Goal: Transaction & Acquisition: Purchase product/service

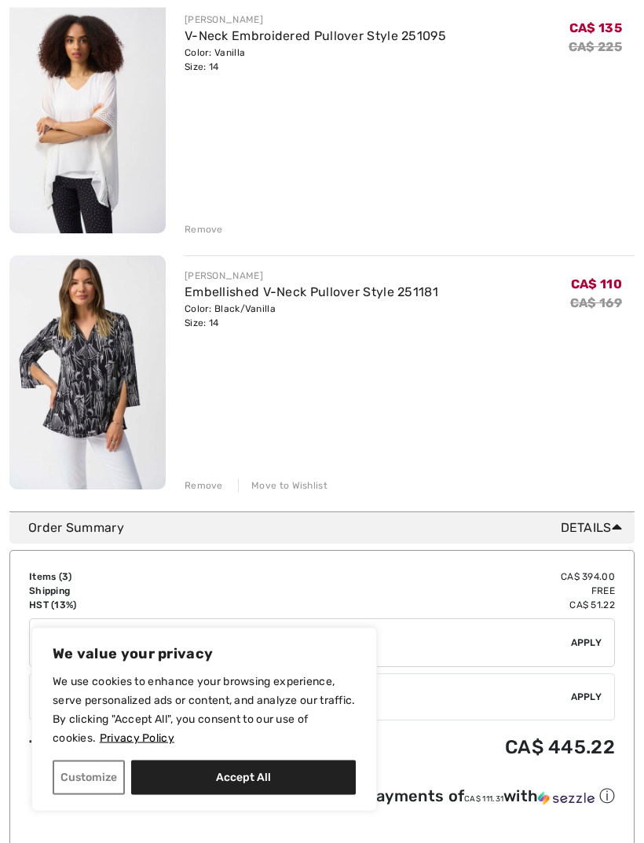
scroll to position [489, 0]
click at [285, 795] on button "Accept All" at bounding box center [243, 777] width 225 height 35
checkbox input "true"
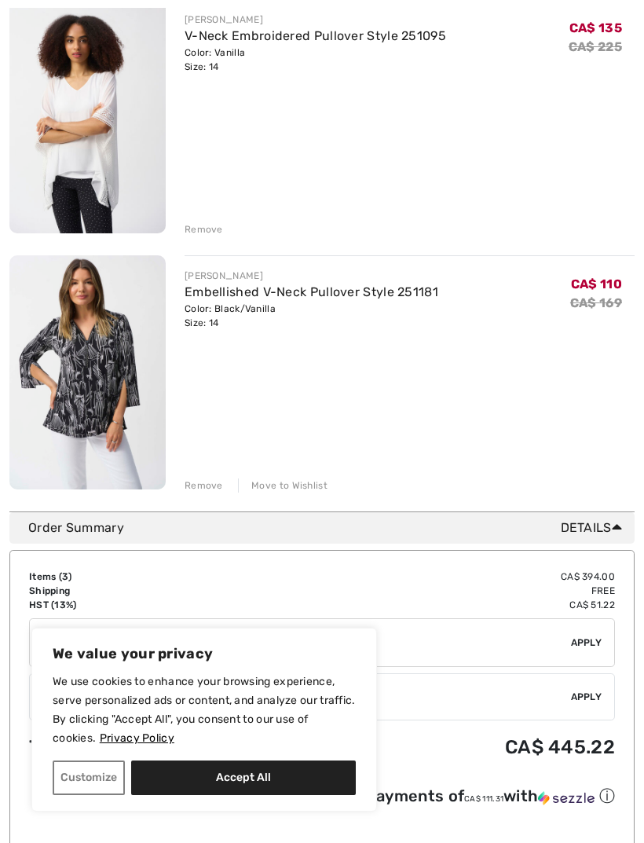
checkbox input "true"
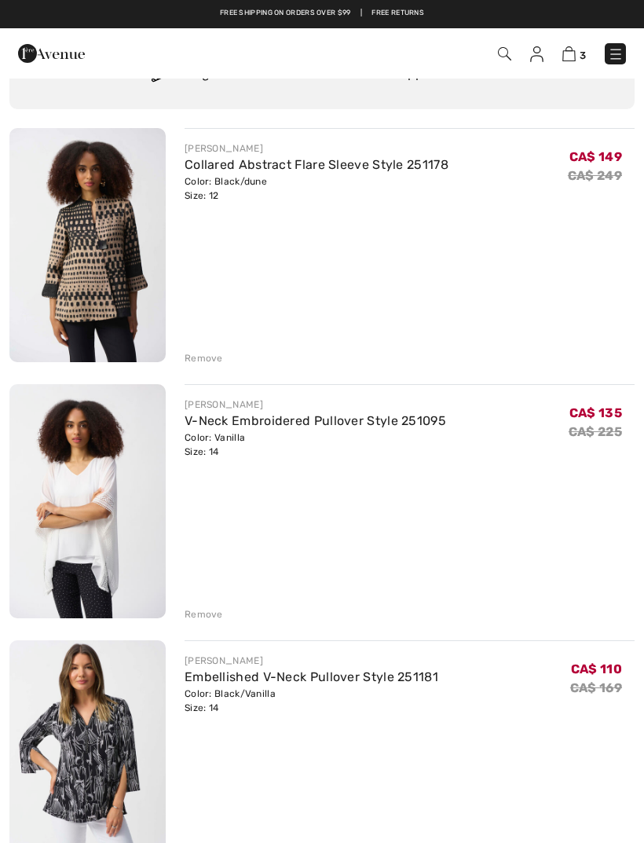
scroll to position [0, 0]
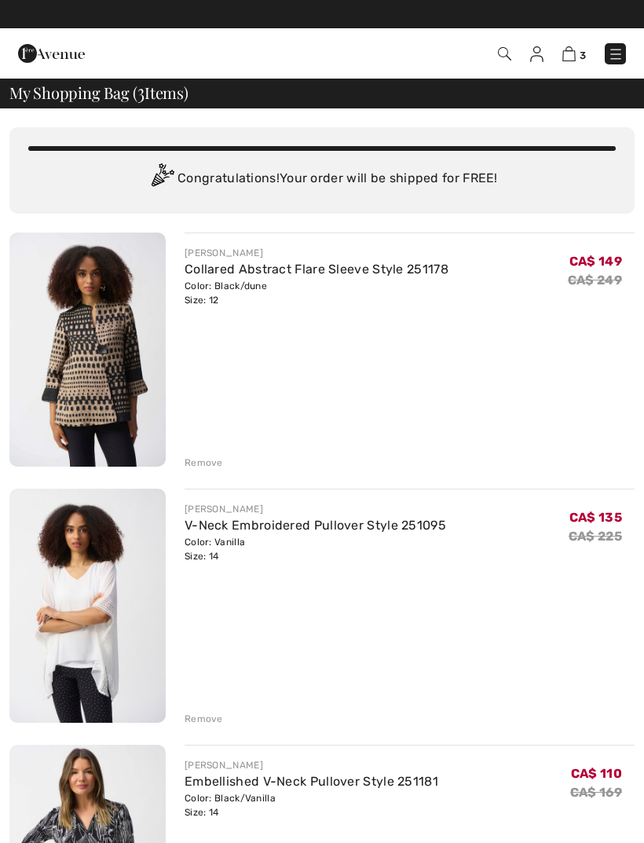
click at [618, 59] on img at bounding box center [616, 54] width 16 height 16
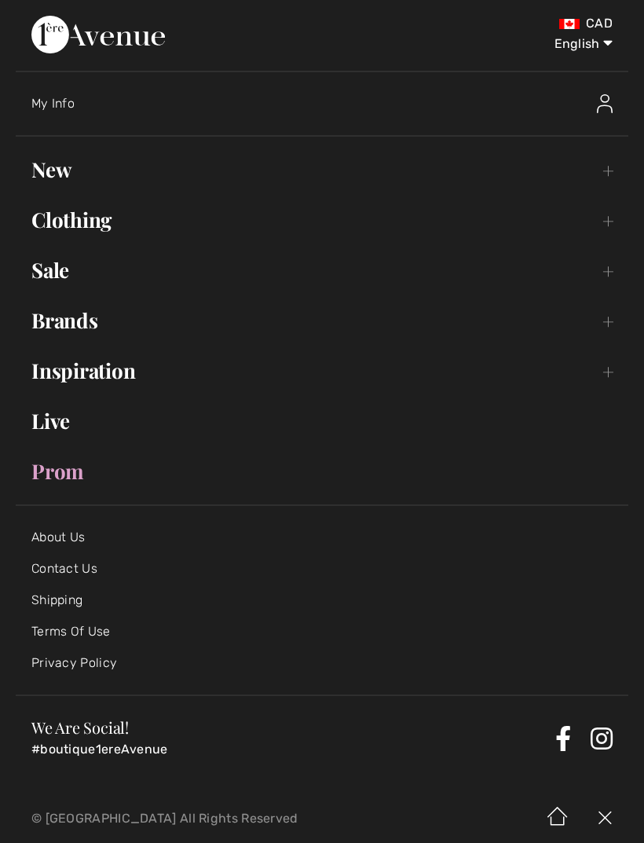
click at [74, 276] on link "Sale Toggle submenu" at bounding box center [322, 270] width 613 height 35
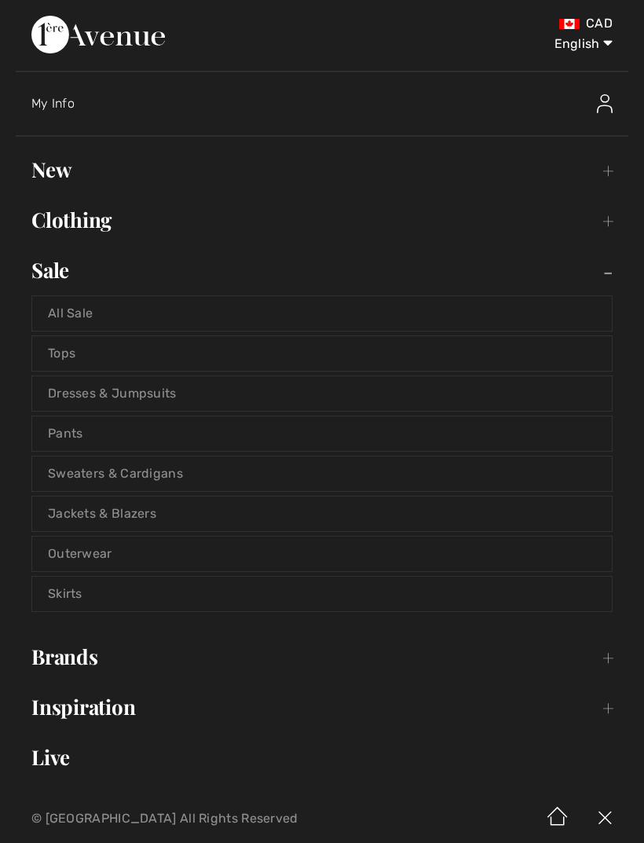
click at [89, 353] on link "Tops" at bounding box center [322, 353] width 580 height 35
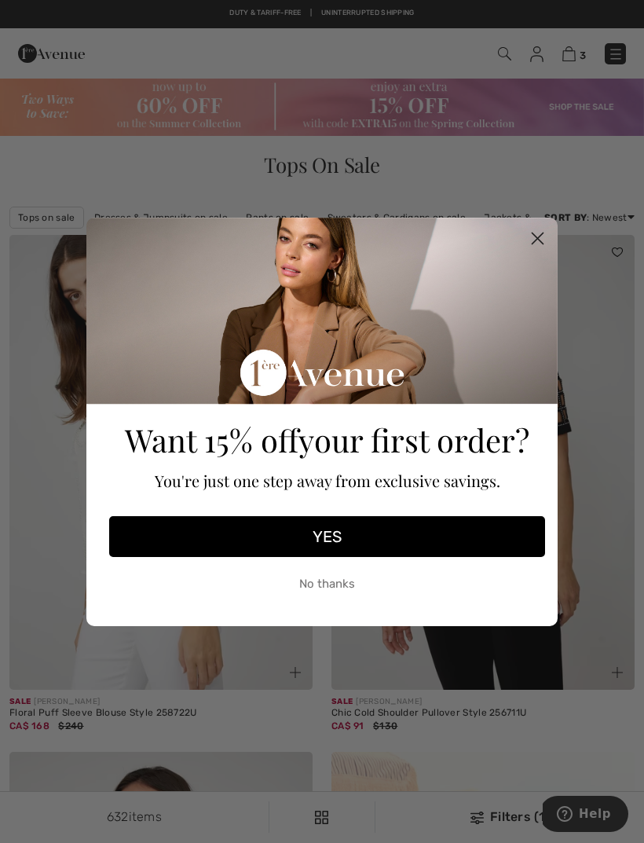
click at [536, 239] on icon "Close dialog" at bounding box center [538, 237] width 11 height 11
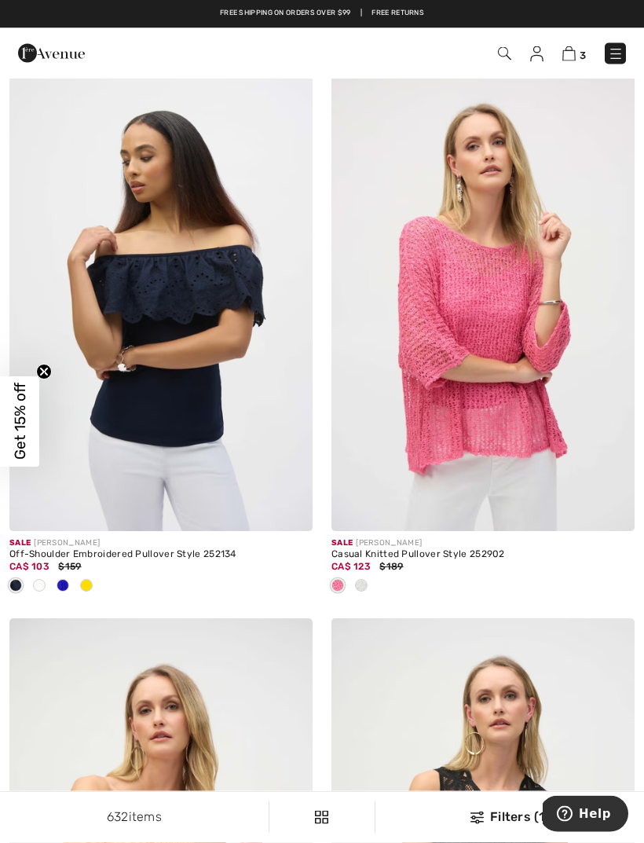
scroll to position [5552, 0]
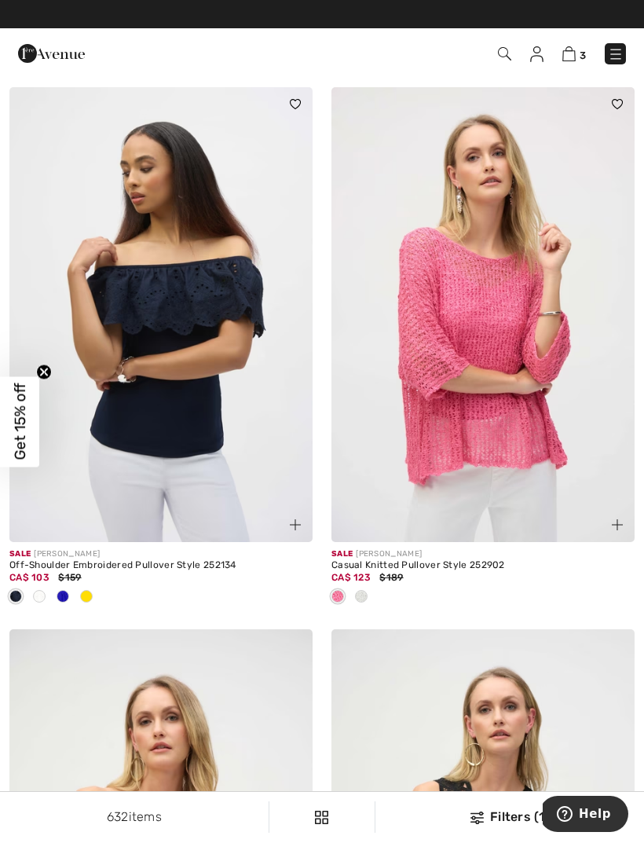
click at [468, 390] on img at bounding box center [482, 314] width 303 height 455
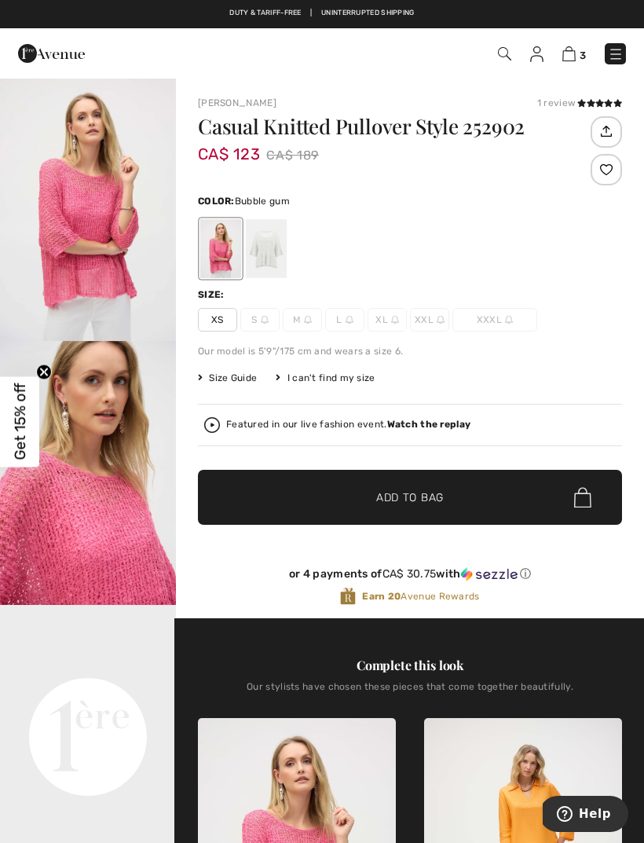
click at [266, 261] on div at bounding box center [266, 248] width 41 height 59
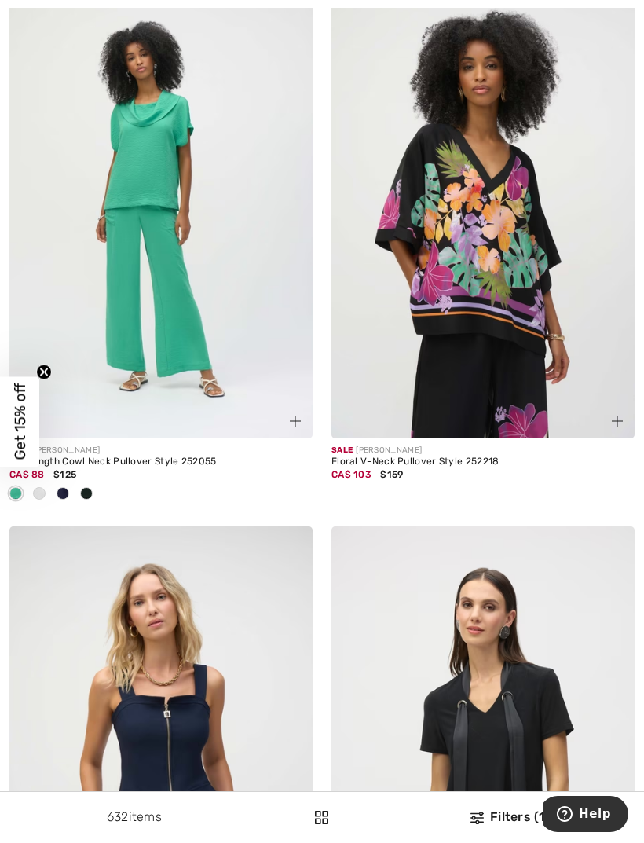
scroll to position [8100, 0]
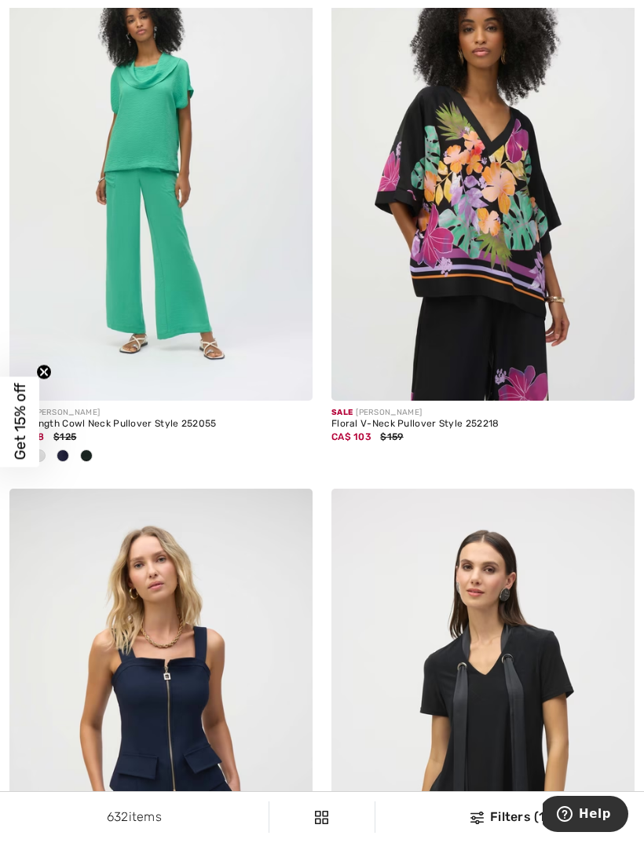
click at [567, 369] on img at bounding box center [482, 173] width 303 height 455
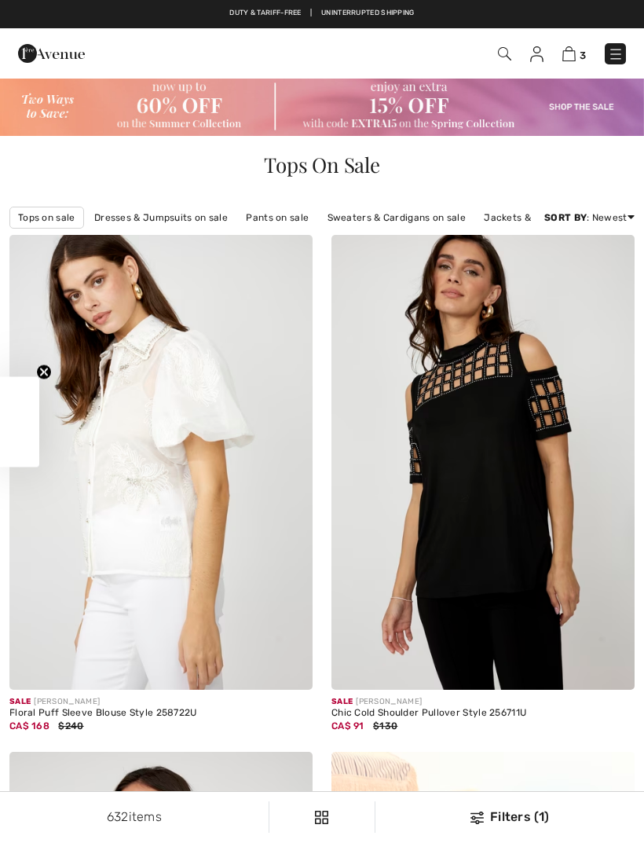
checkbox input "true"
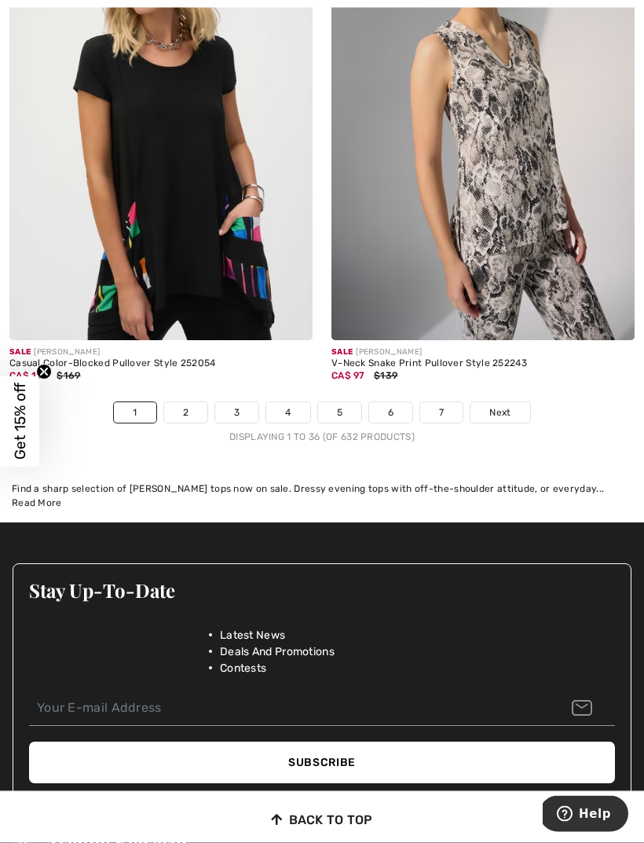
scroll to position [9831, 0]
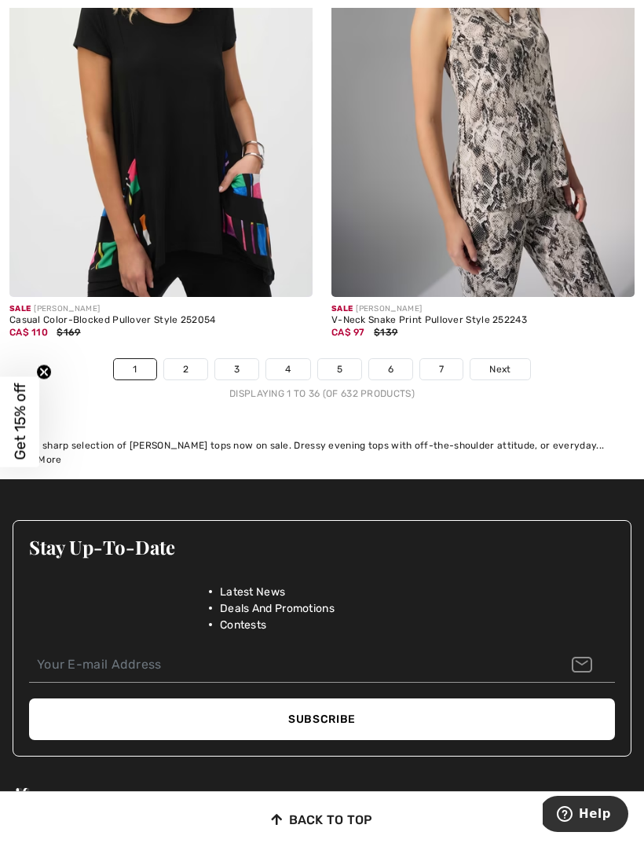
click at [496, 362] on span "Next" at bounding box center [499, 369] width 21 height 14
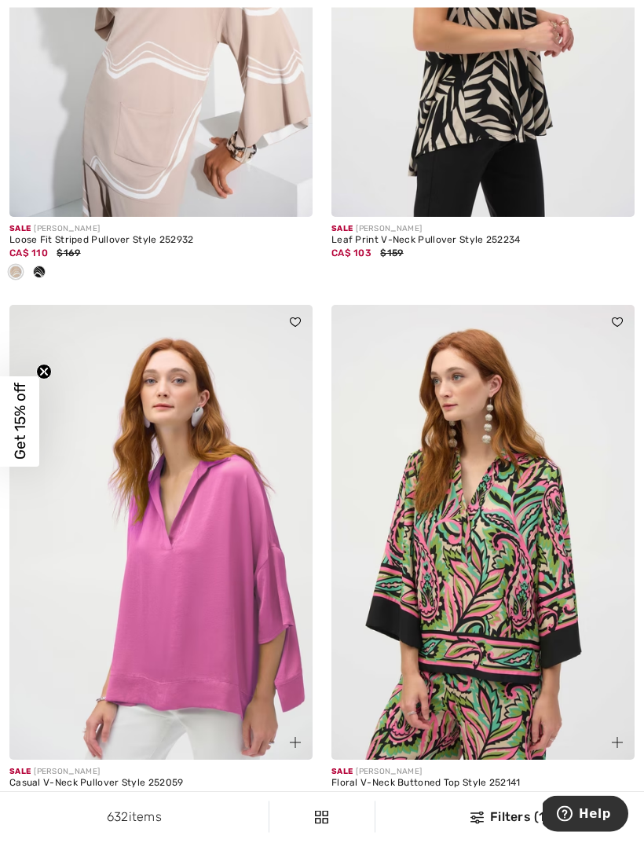
scroll to position [471, 0]
click at [69, 818] on div at bounding box center [63, 816] width 24 height 26
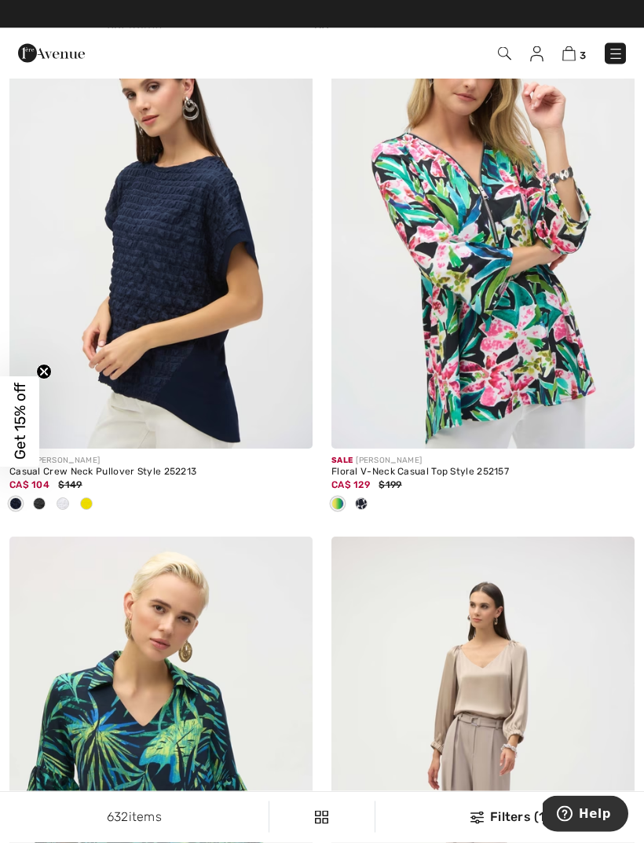
scroll to position [1325, 0]
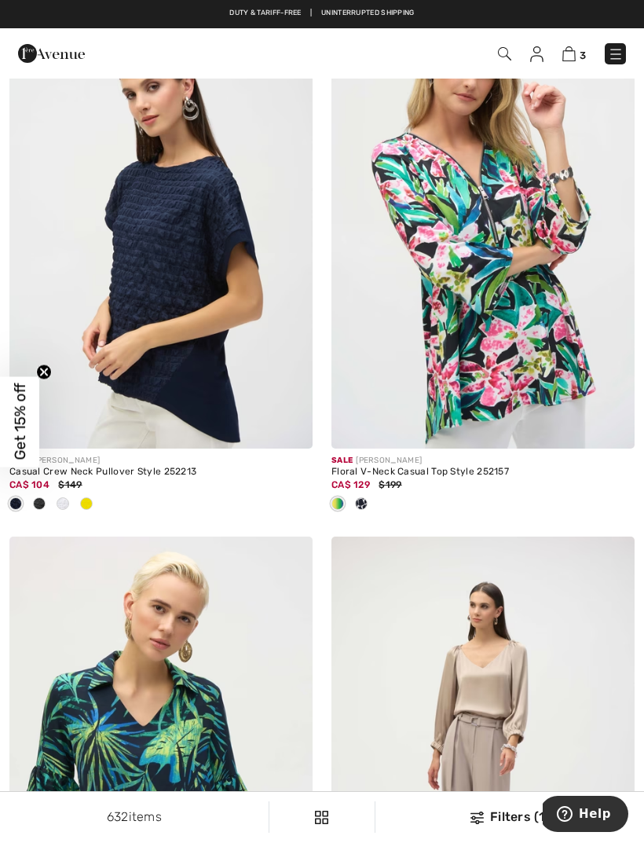
click at [84, 506] on span at bounding box center [86, 503] width 13 height 13
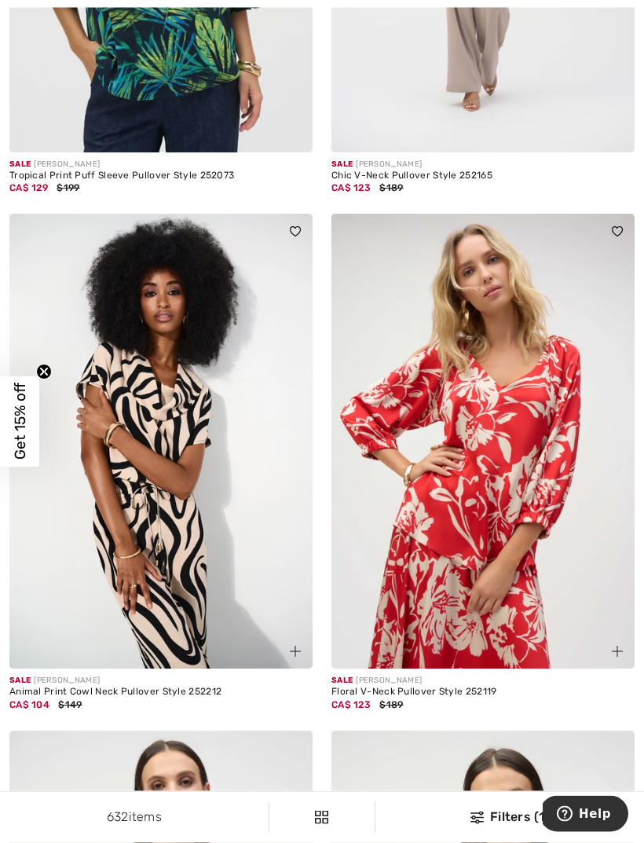
scroll to position [2164, 0]
click at [456, 448] on img at bounding box center [482, 441] width 303 height 455
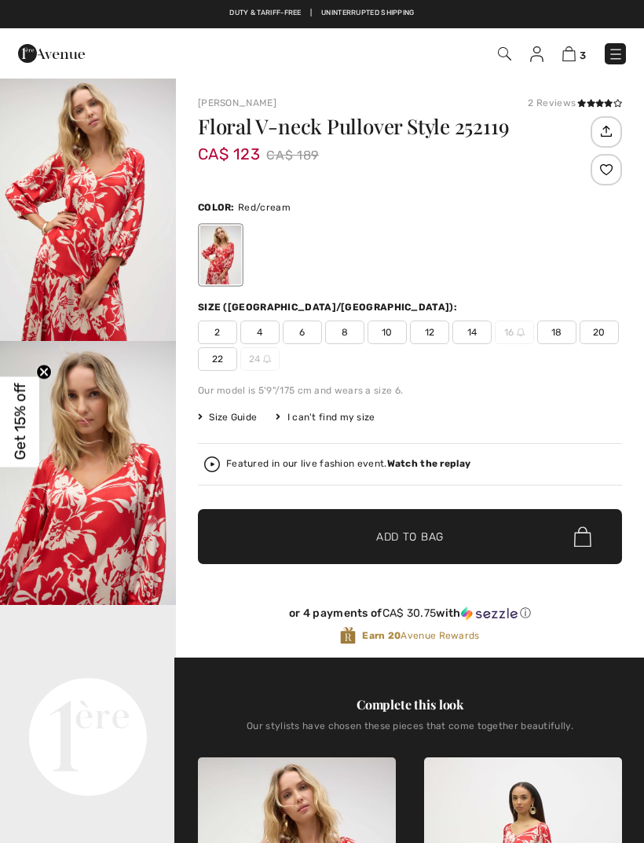
checkbox input "true"
click at [430, 464] on strong "Watch the replay" at bounding box center [429, 463] width 84 height 11
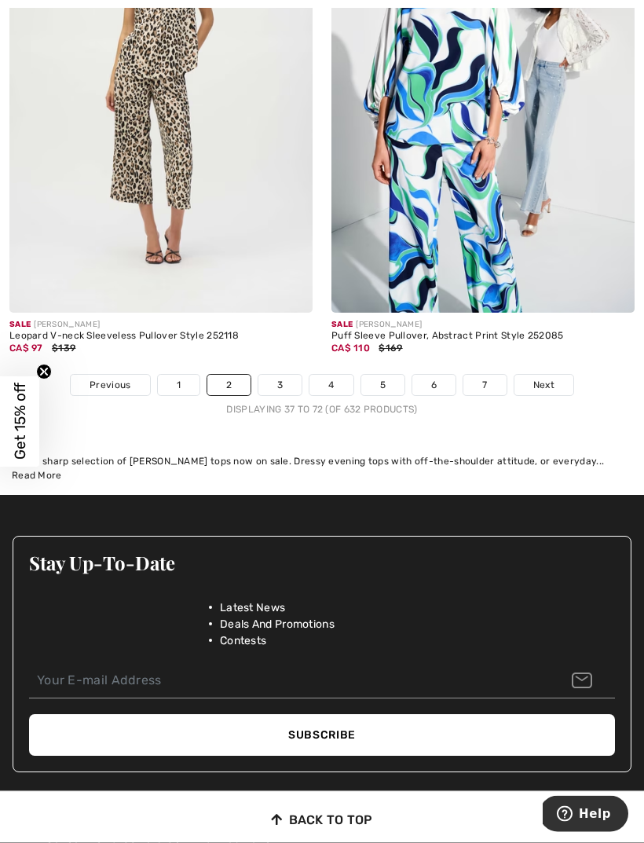
scroll to position [9685, 0]
click at [529, 375] on link "Next" at bounding box center [543, 385] width 59 height 20
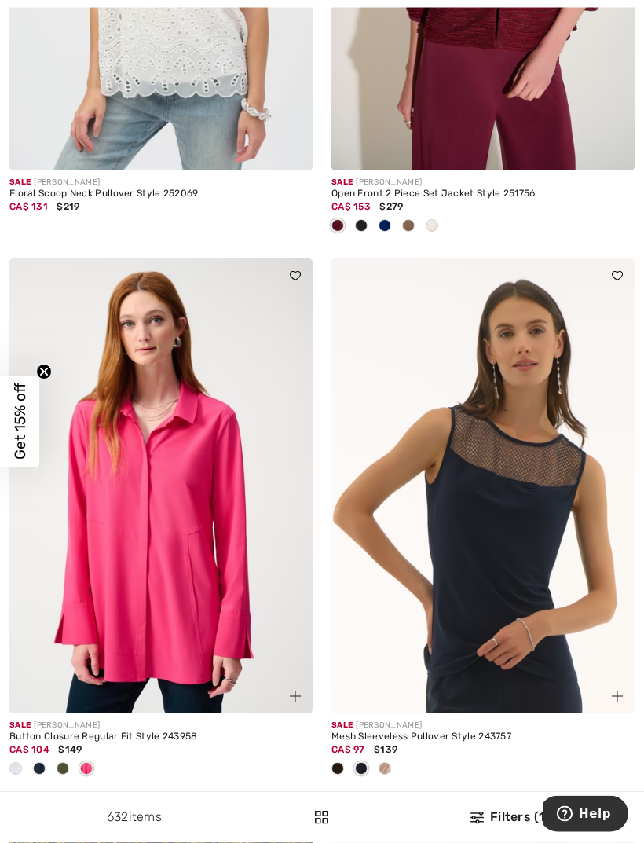
scroll to position [518, 0]
click at [152, 601] on img at bounding box center [160, 485] width 303 height 455
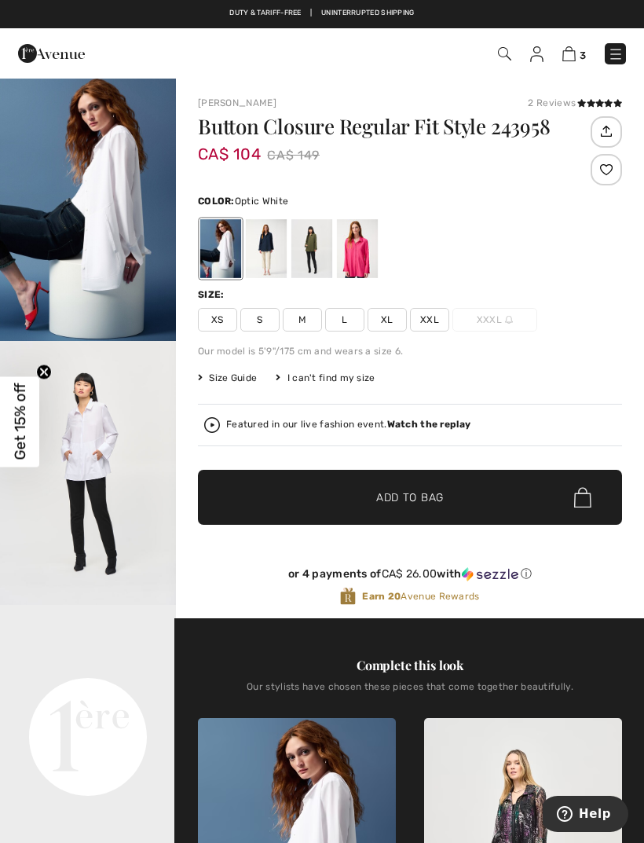
click at [367, 260] on div at bounding box center [357, 248] width 41 height 59
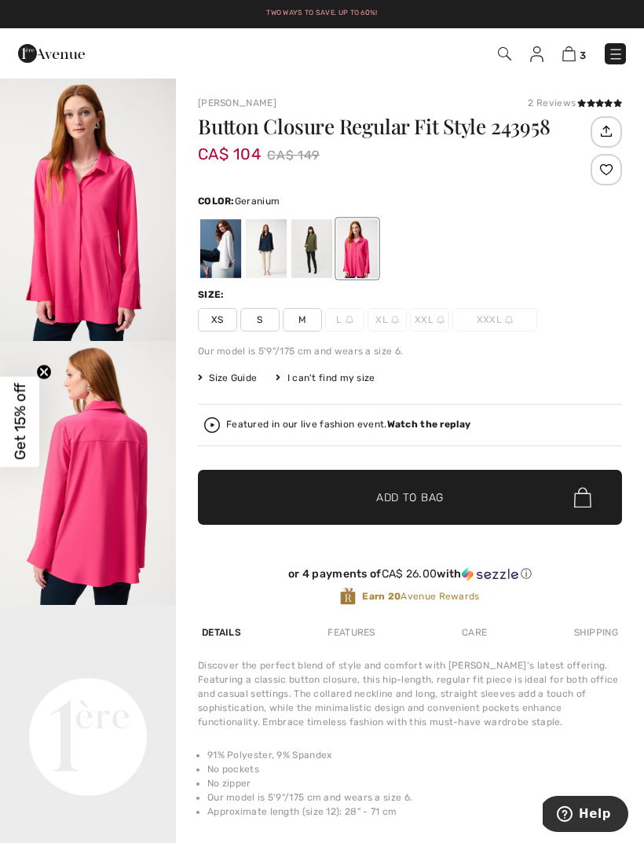
click at [423, 430] on strong "Watch the replay" at bounding box center [429, 424] width 84 height 11
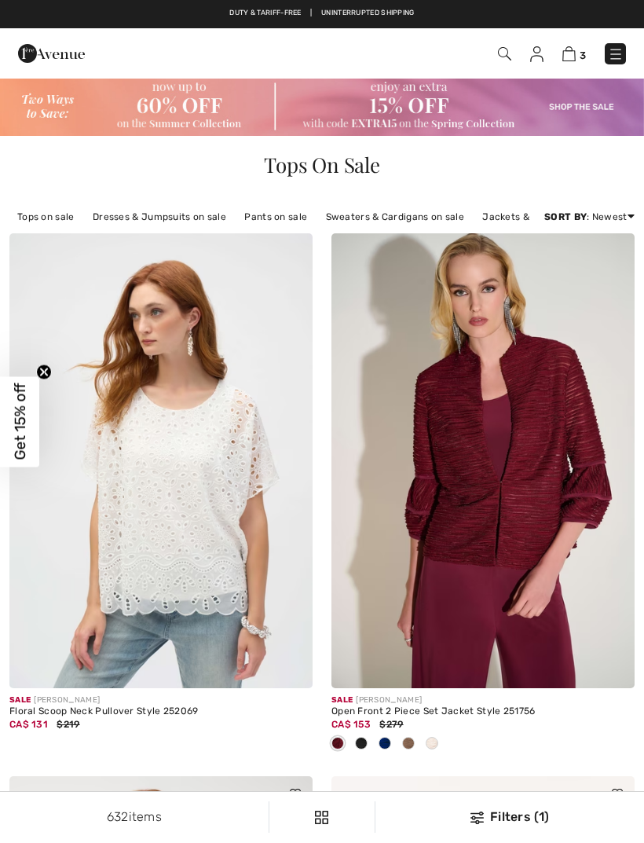
scroll to position [568, 0]
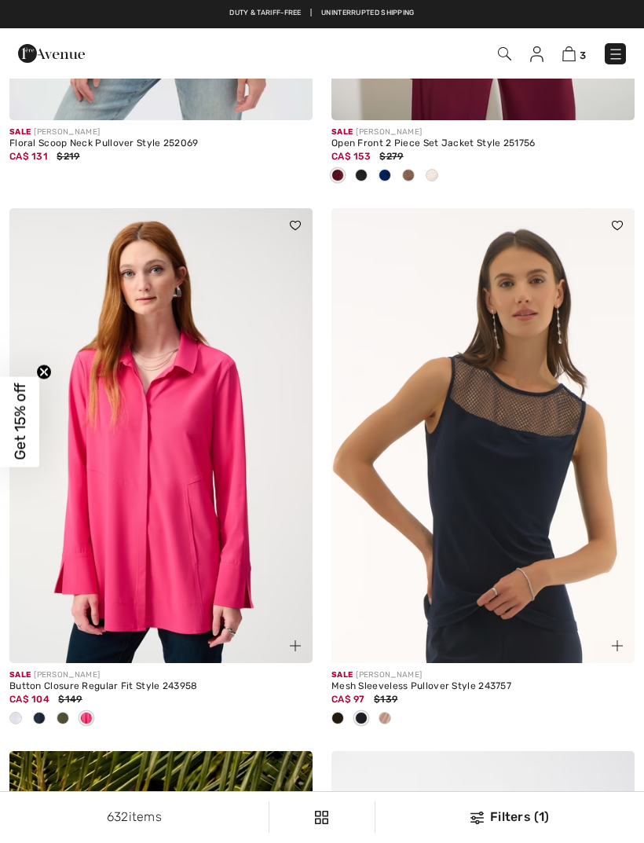
checkbox input "true"
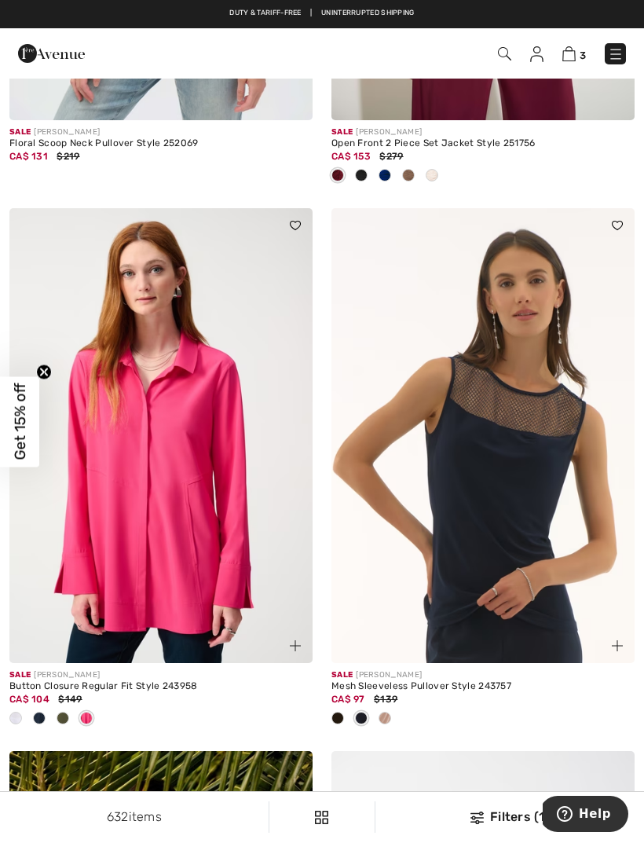
click at [158, 537] on img at bounding box center [160, 435] width 303 height 455
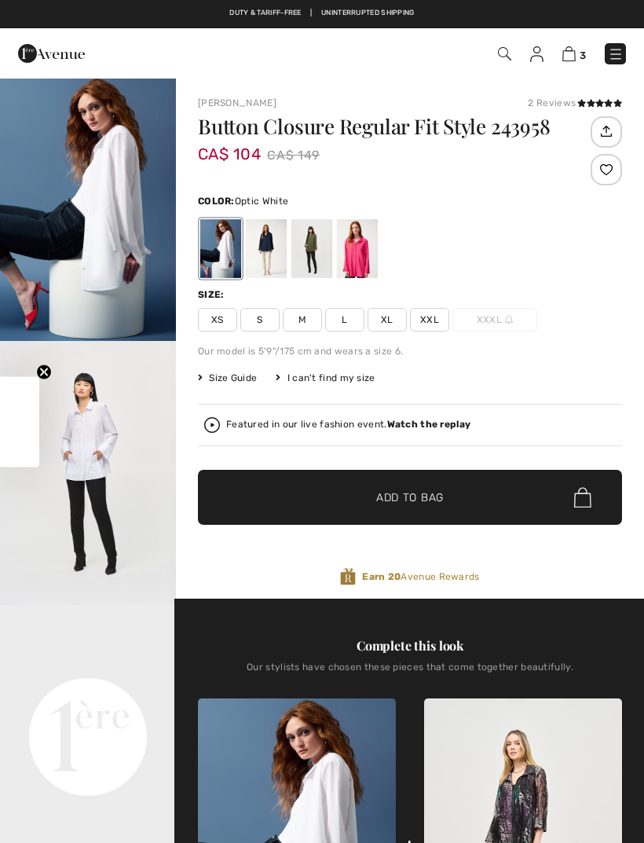
checkbox input "true"
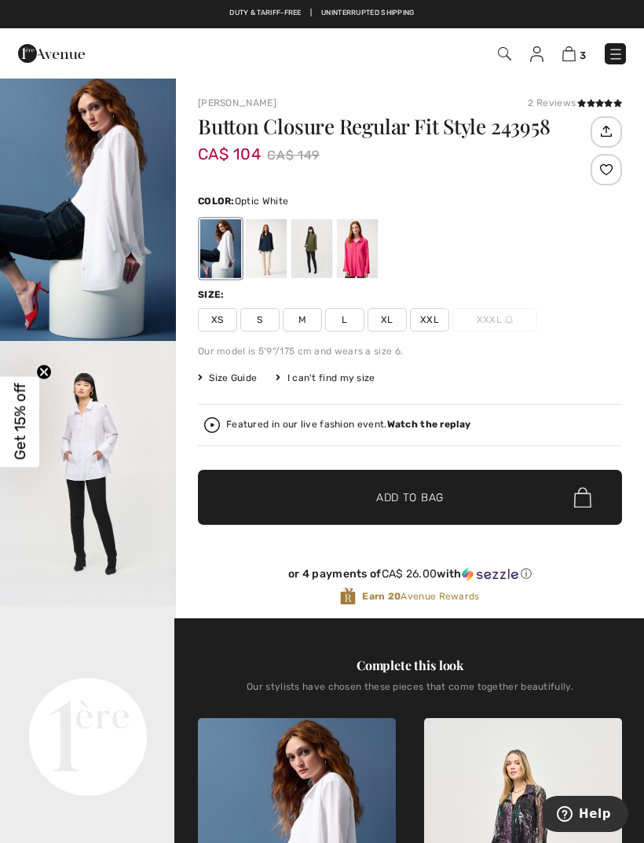
click at [236, 251] on div at bounding box center [220, 248] width 41 height 59
click at [324, 248] on div at bounding box center [311, 248] width 41 height 59
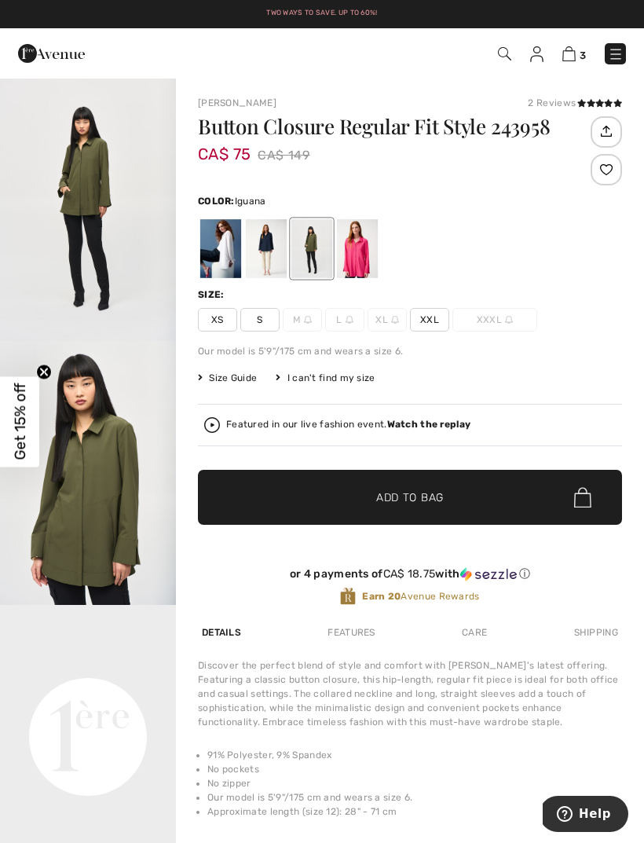
click at [271, 254] on div at bounding box center [266, 248] width 41 height 59
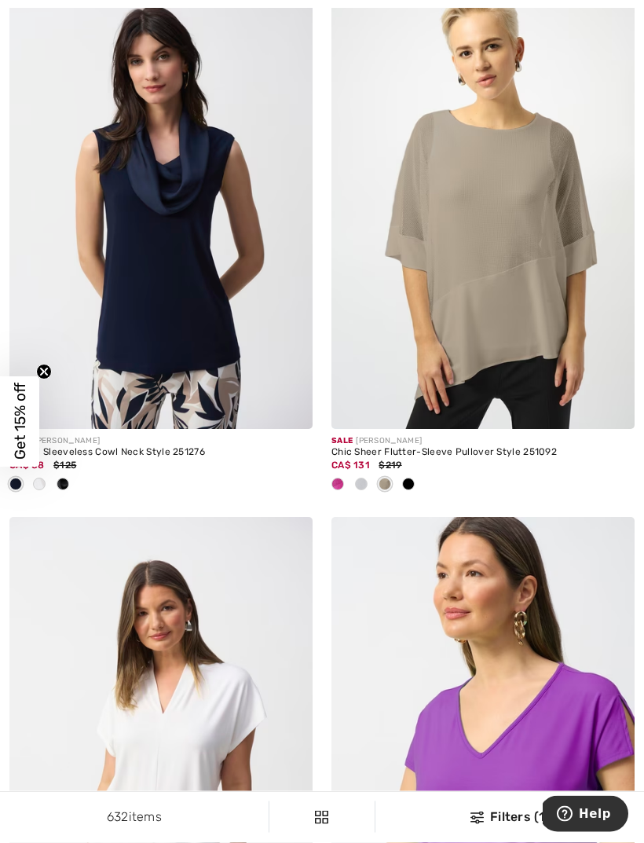
scroll to position [7579, 0]
click at [533, 304] on img at bounding box center [482, 201] width 303 height 455
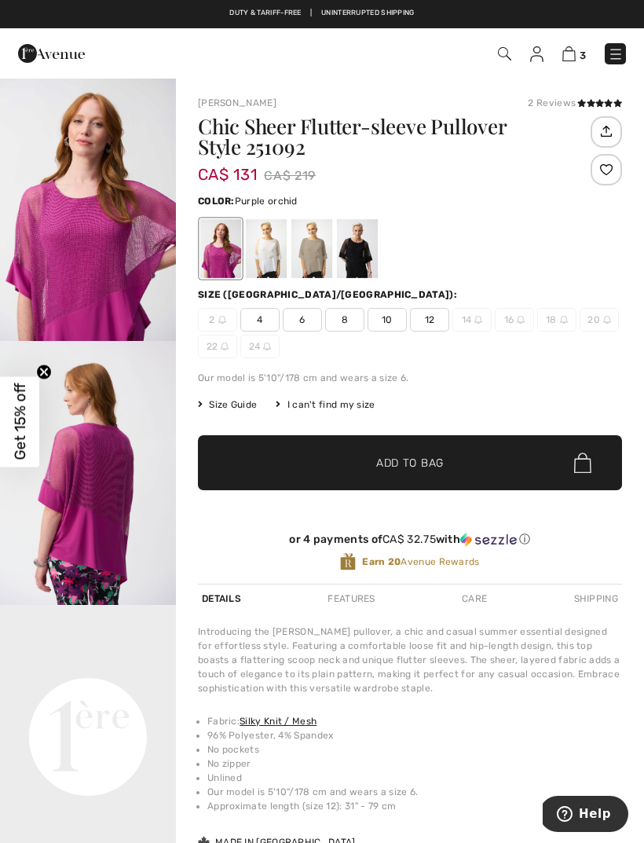
click at [226, 265] on div at bounding box center [220, 248] width 41 height 59
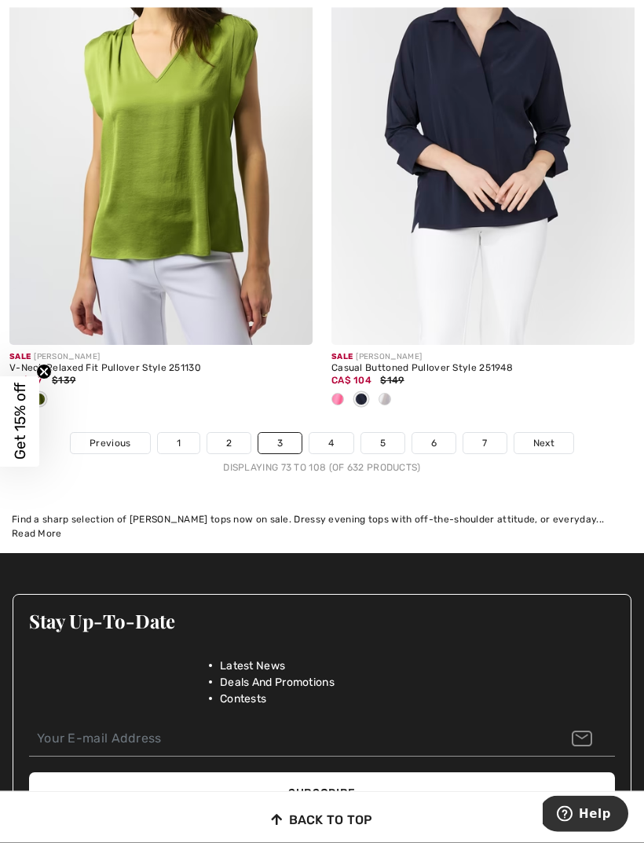
scroll to position [9834, 0]
click at [542, 436] on span "Next" at bounding box center [543, 443] width 21 height 14
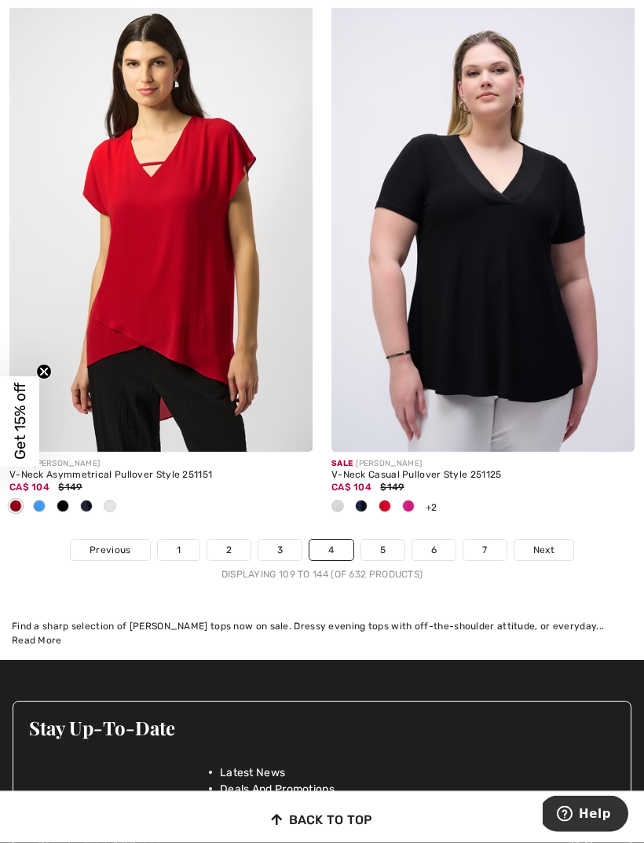
scroll to position [9624, 0]
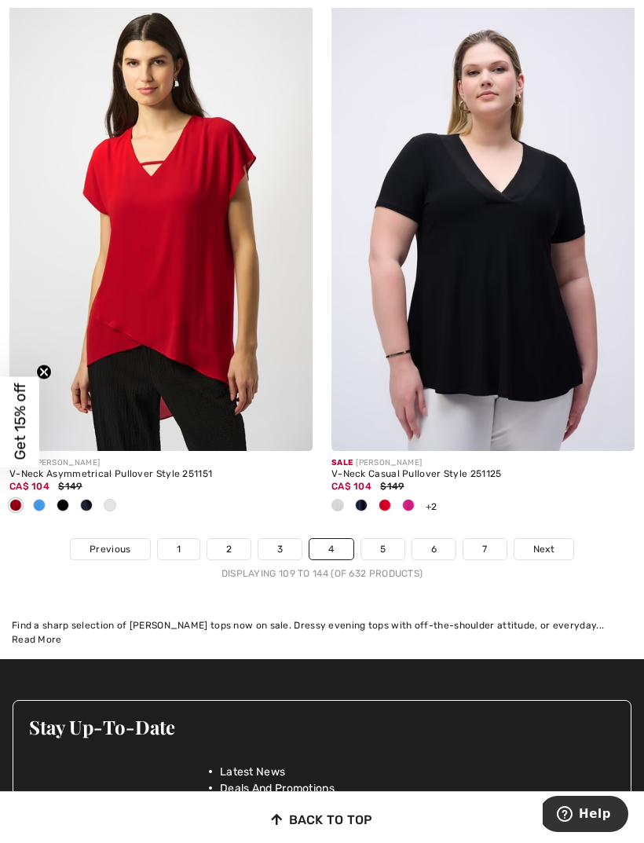
click at [543, 544] on span "Next" at bounding box center [543, 549] width 21 height 14
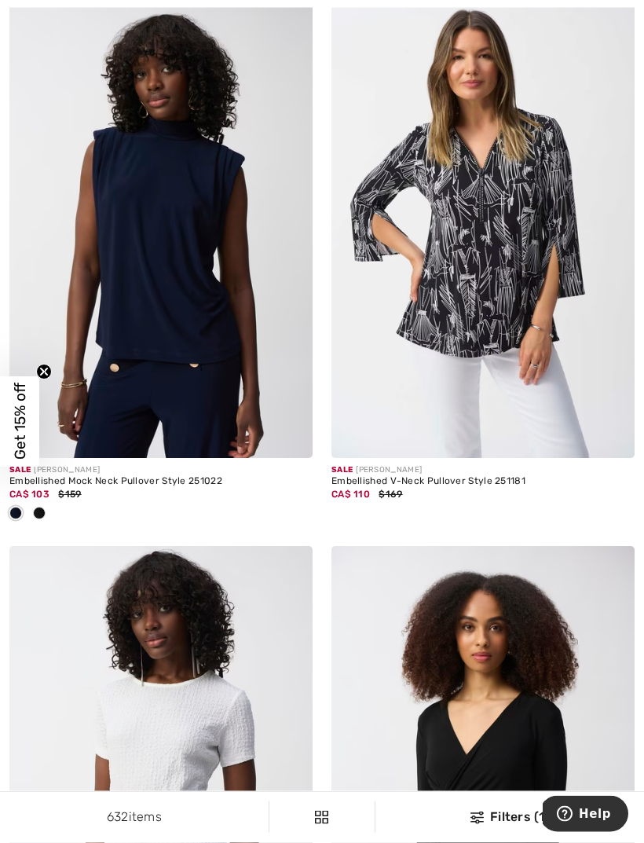
scroll to position [4680, 0]
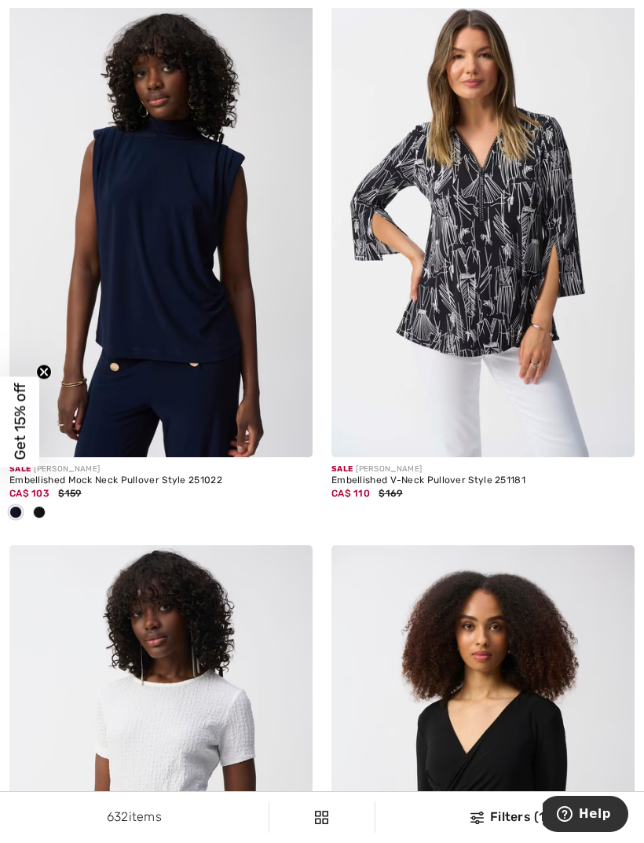
click at [482, 243] on img at bounding box center [482, 229] width 303 height 455
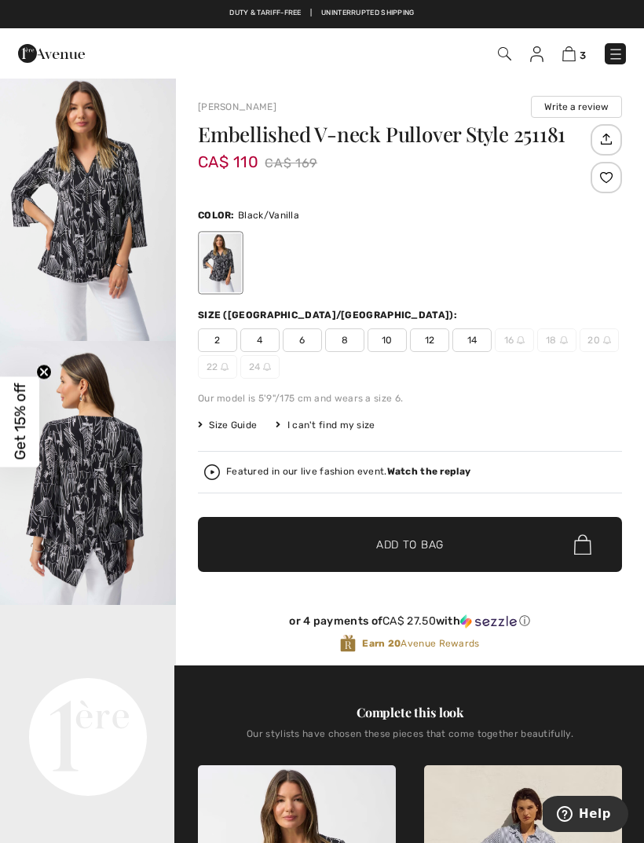
click at [436, 475] on strong "Watch the replay" at bounding box center [429, 471] width 84 height 11
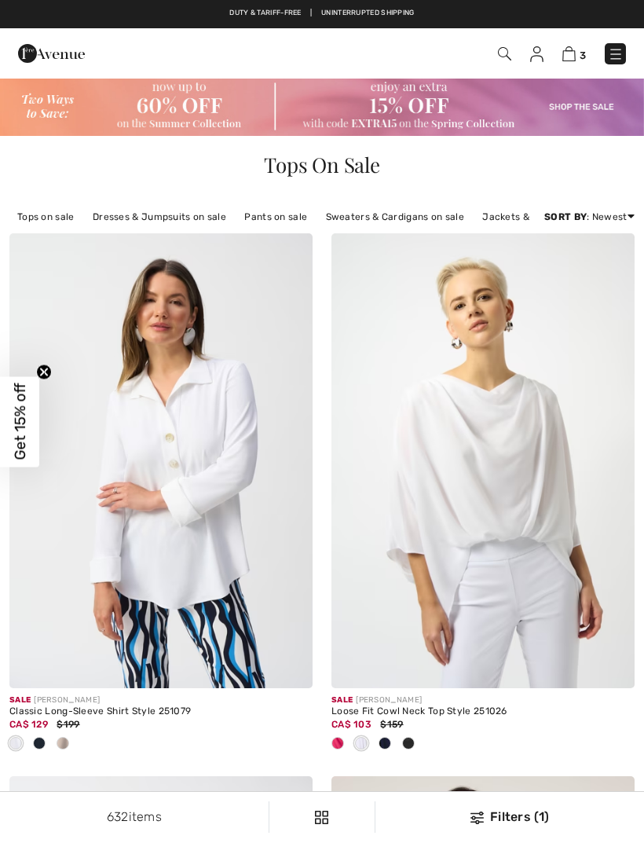
checkbox input "true"
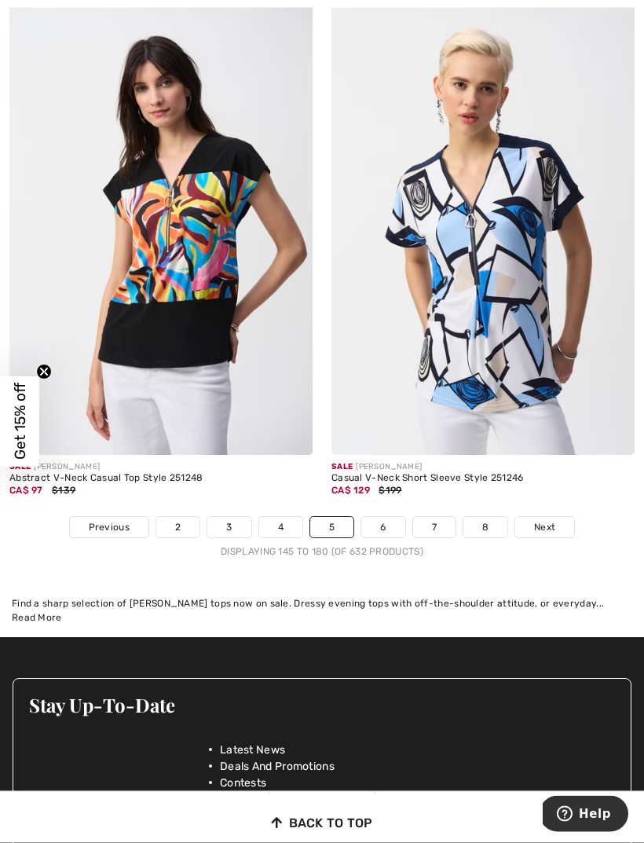
scroll to position [9654, 0]
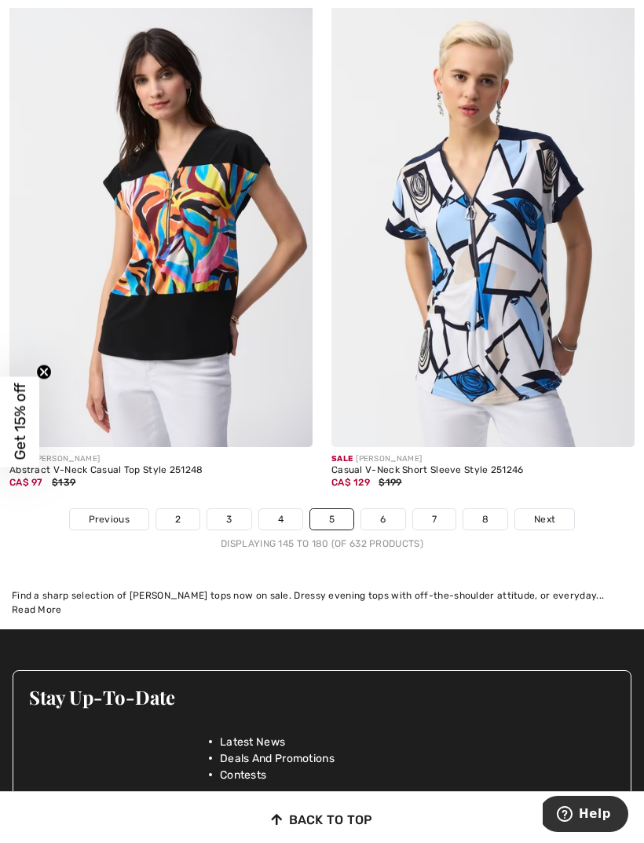
click at [546, 516] on link "Next" at bounding box center [544, 519] width 59 height 20
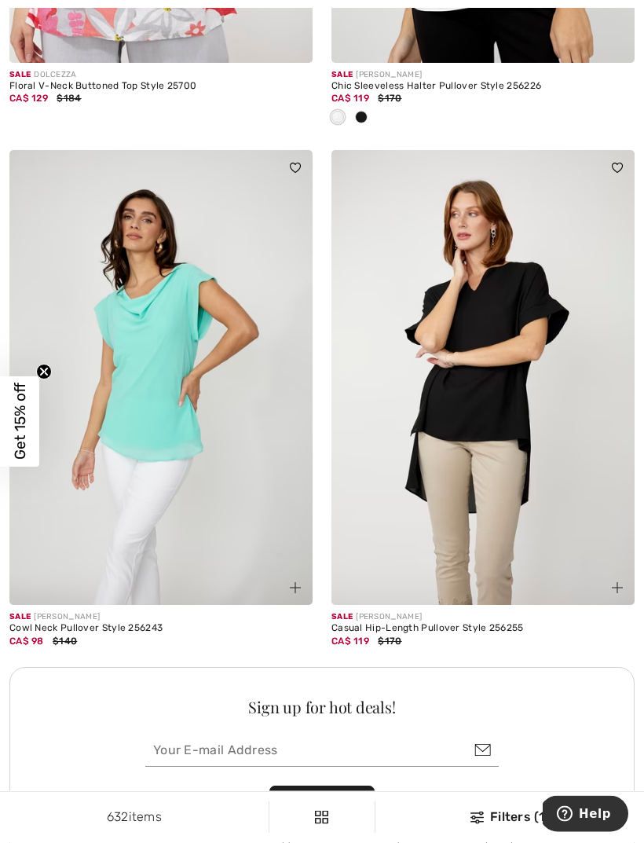
scroll to position [5978, 0]
click at [470, 274] on img at bounding box center [482, 377] width 303 height 455
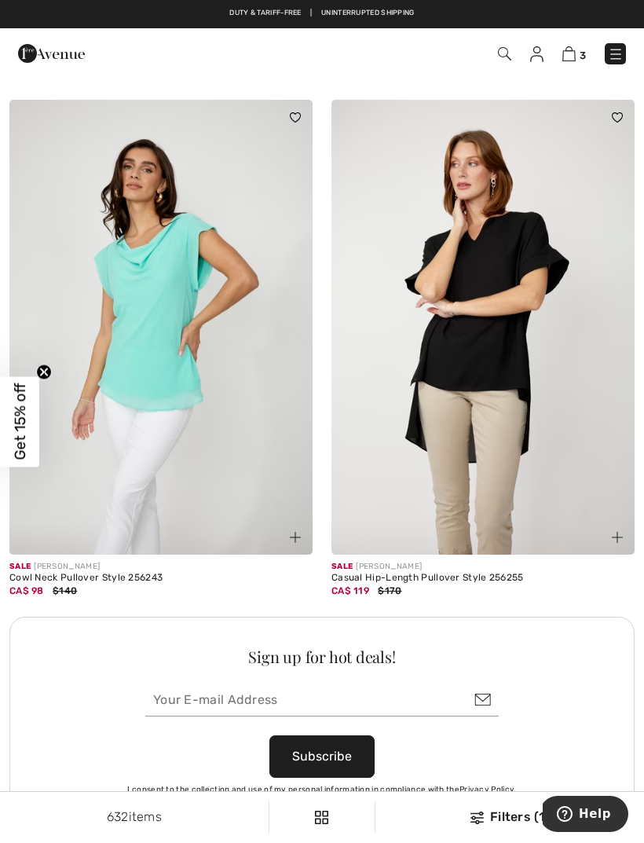
click at [506, 60] on img at bounding box center [504, 53] width 13 height 13
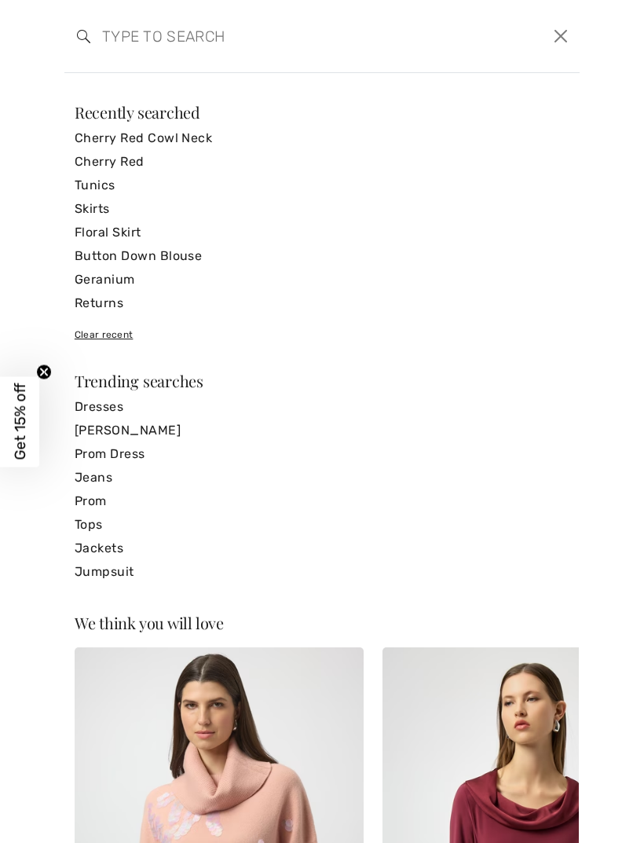
click at [114, 186] on link "Tunics" at bounding box center [322, 186] width 495 height 24
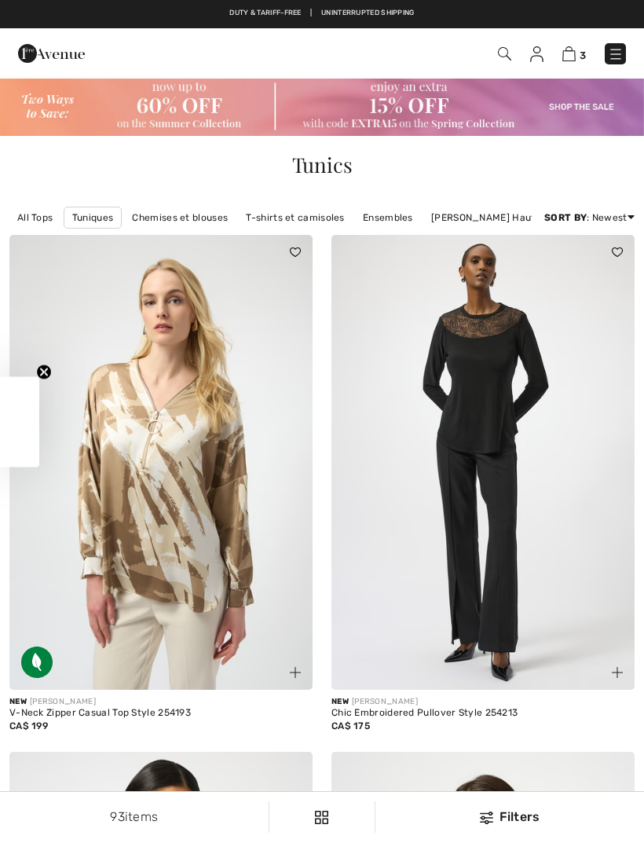
checkbox input "true"
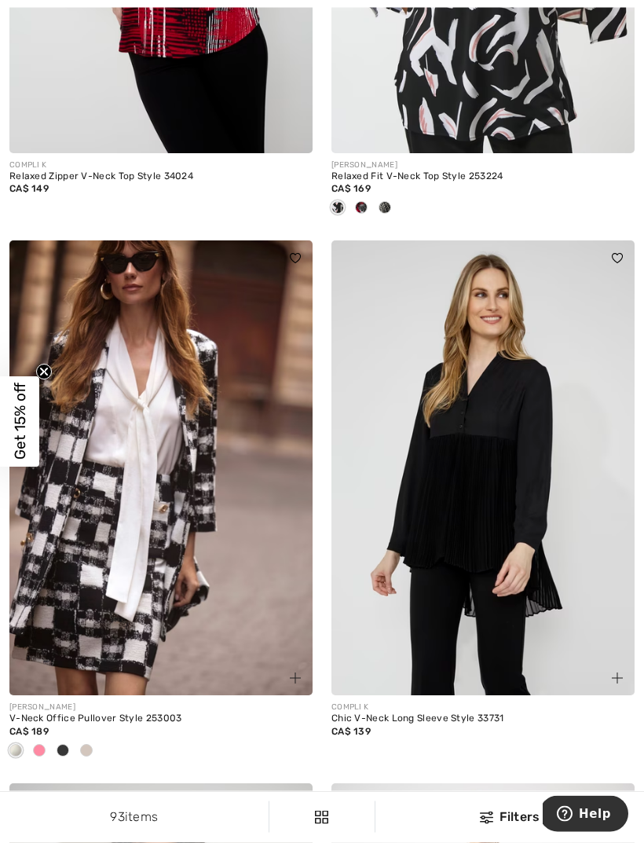
scroll to position [2114, 0]
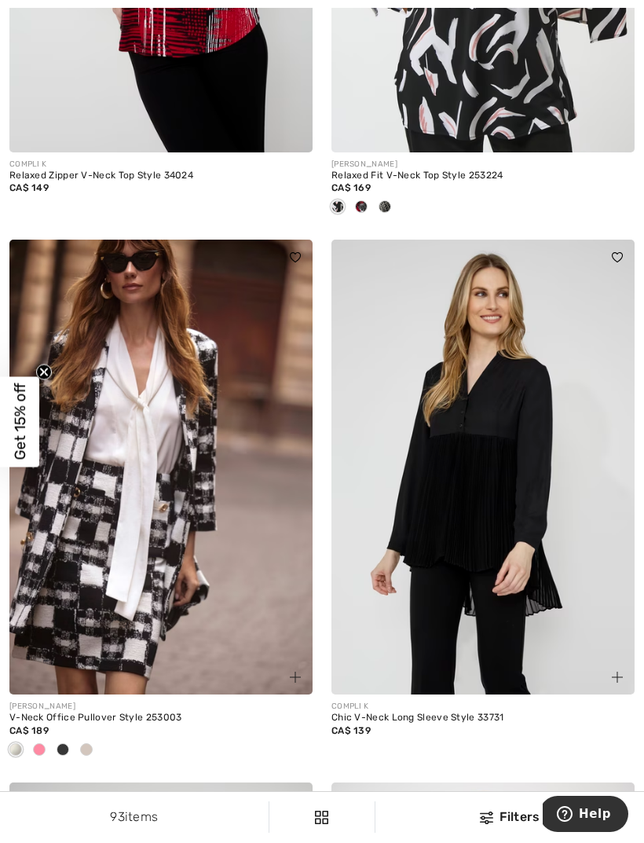
click at [440, 470] on img at bounding box center [482, 467] width 303 height 455
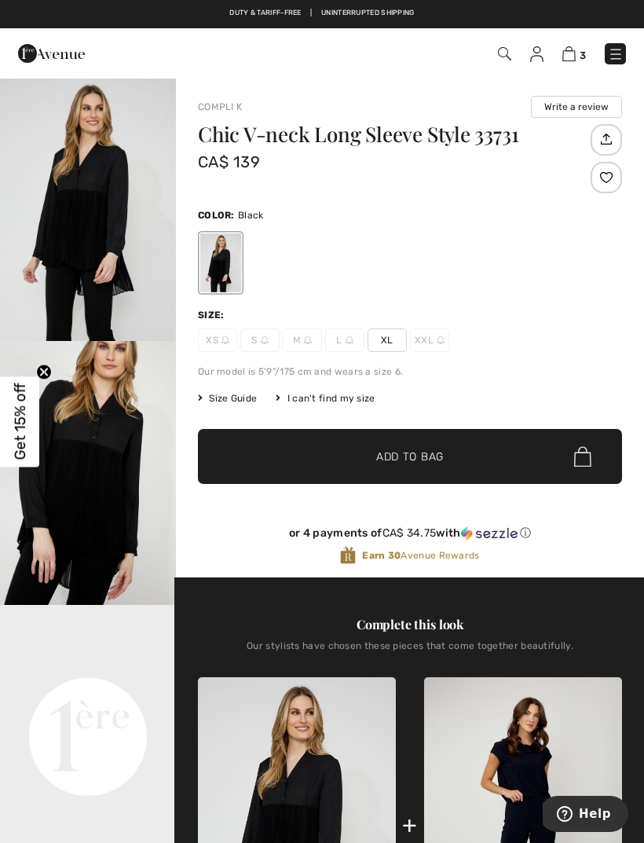
click at [111, 693] on video "Your browser does not support the video tag." at bounding box center [88, 649] width 176 height 88
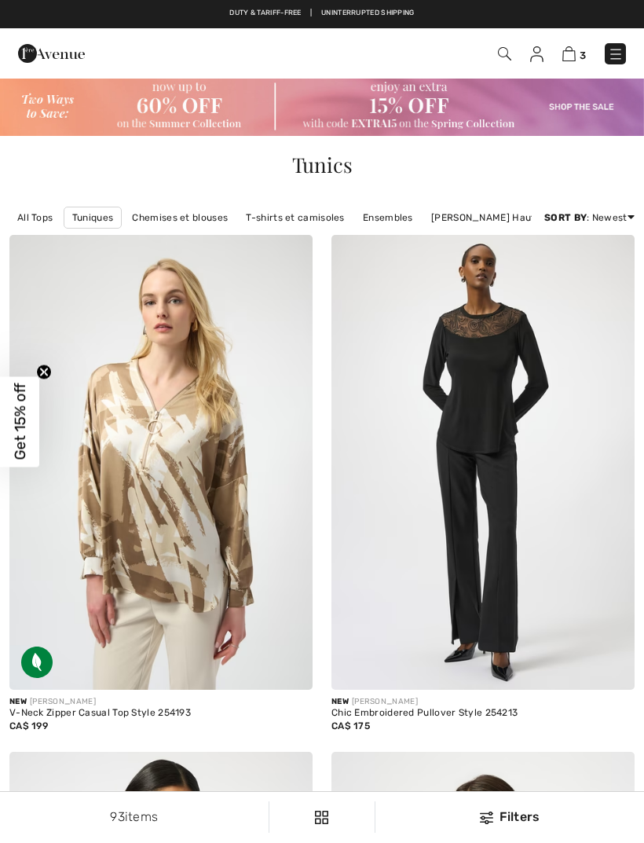
checkbox input "true"
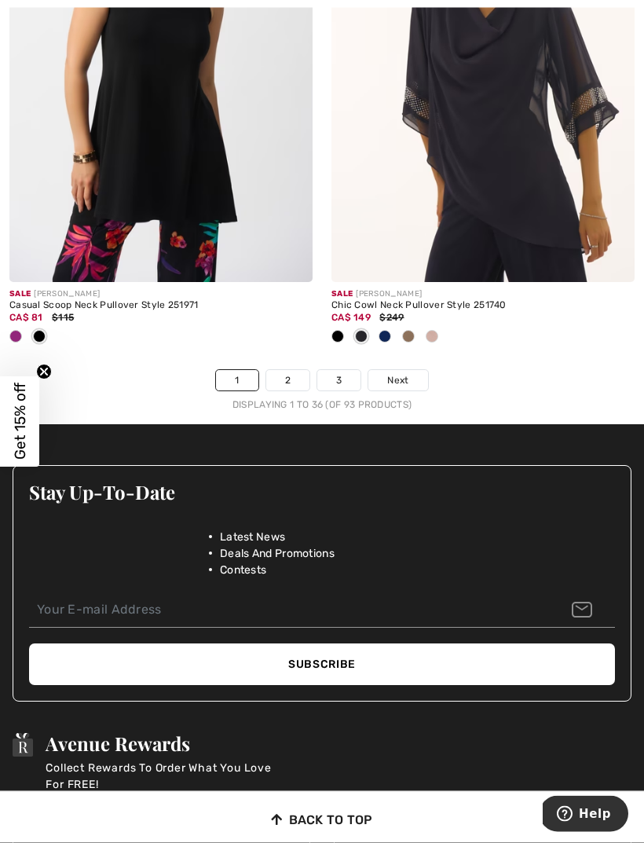
scroll to position [9795, 0]
click at [397, 373] on span "Next" at bounding box center [397, 380] width 21 height 14
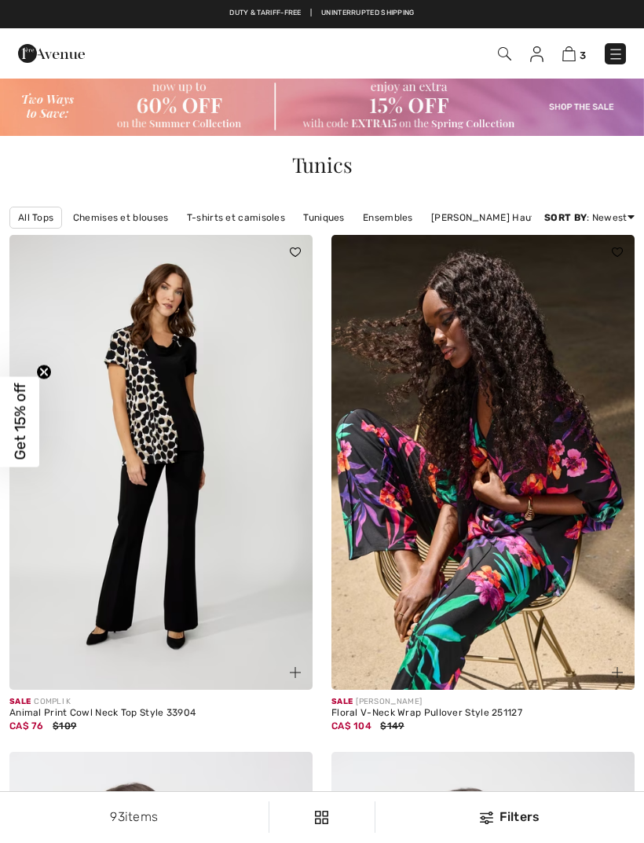
checkbox input "true"
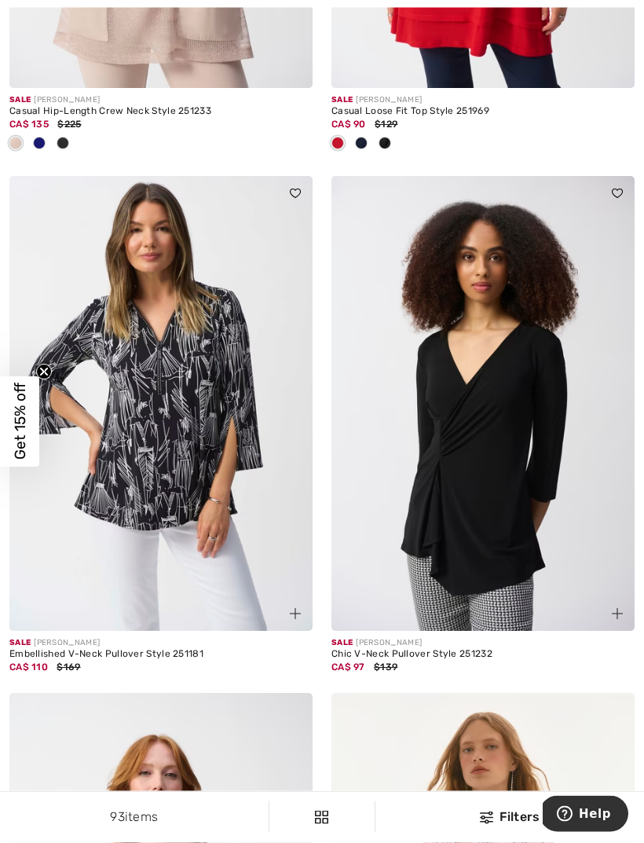
scroll to position [1118, 0]
click at [478, 309] on img at bounding box center [482, 403] width 303 height 455
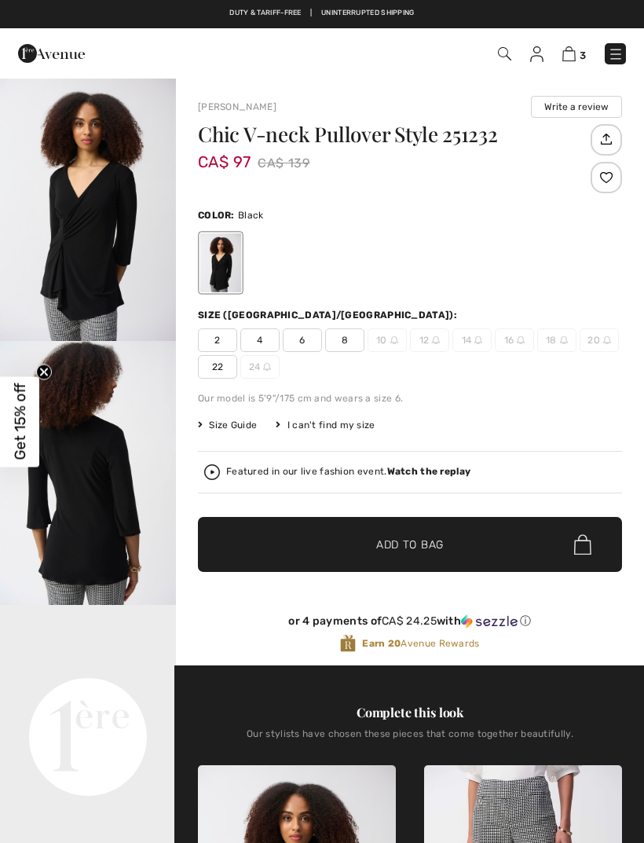
checkbox input "true"
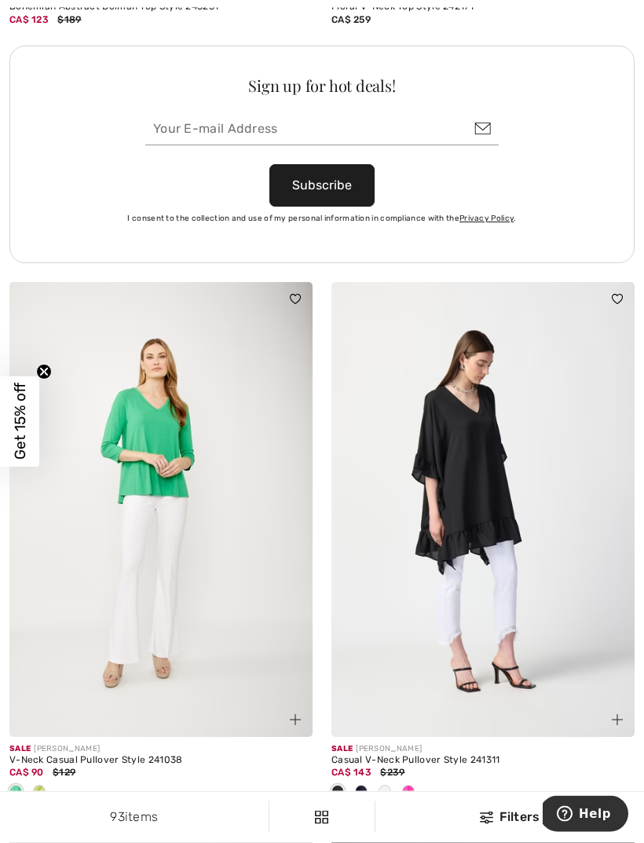
scroll to position [6679, 0]
click at [459, 455] on img at bounding box center [482, 509] width 303 height 455
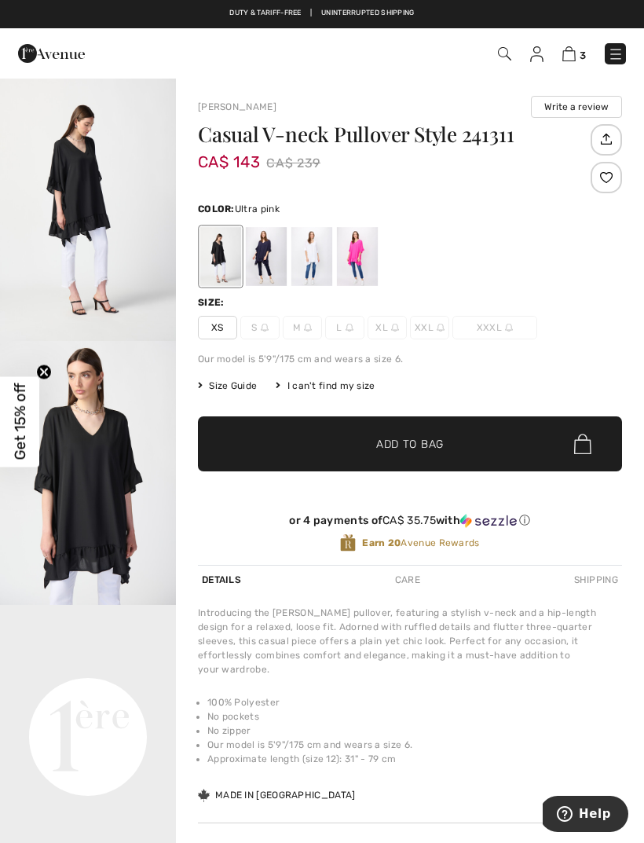
click at [357, 254] on div at bounding box center [357, 256] width 41 height 59
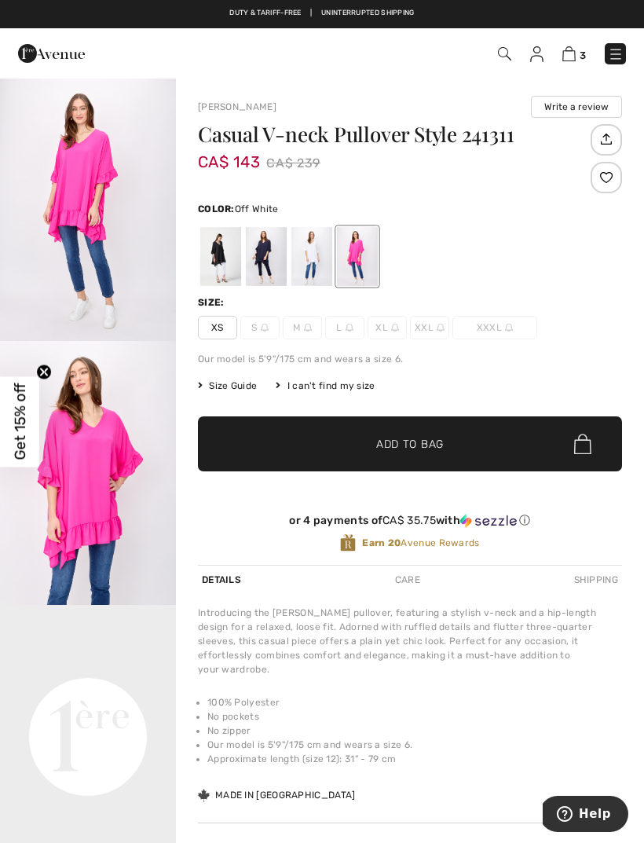
click at [324, 271] on div at bounding box center [311, 256] width 41 height 59
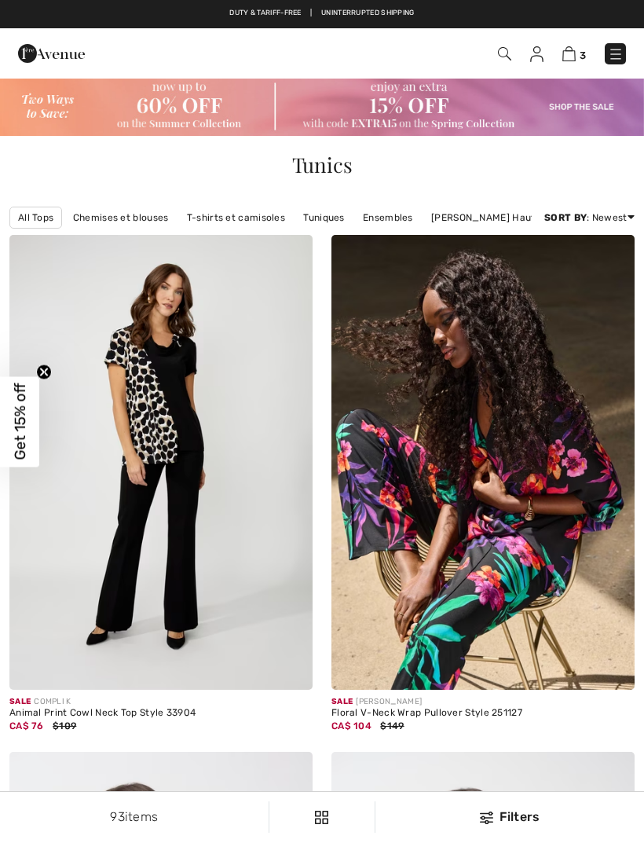
scroll to position [6729, 0]
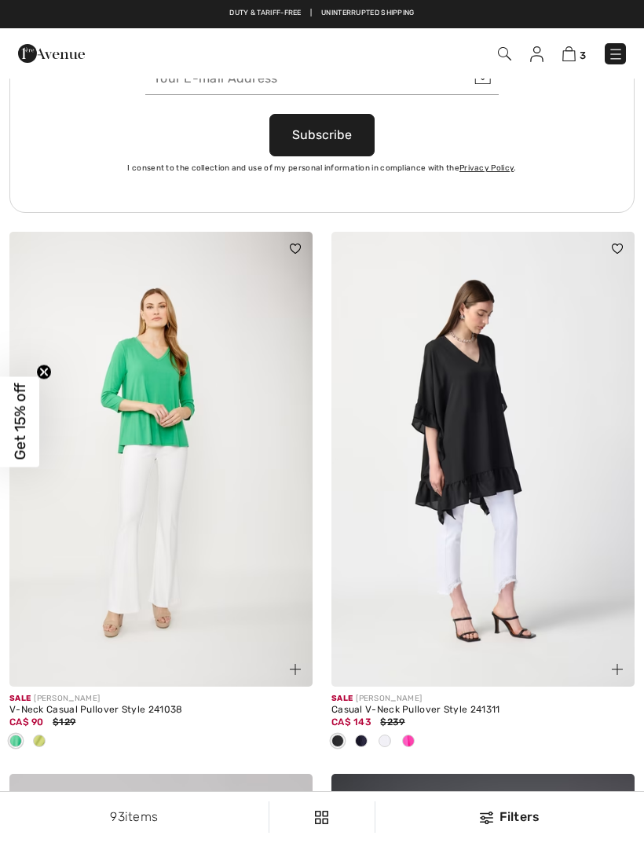
checkbox input "true"
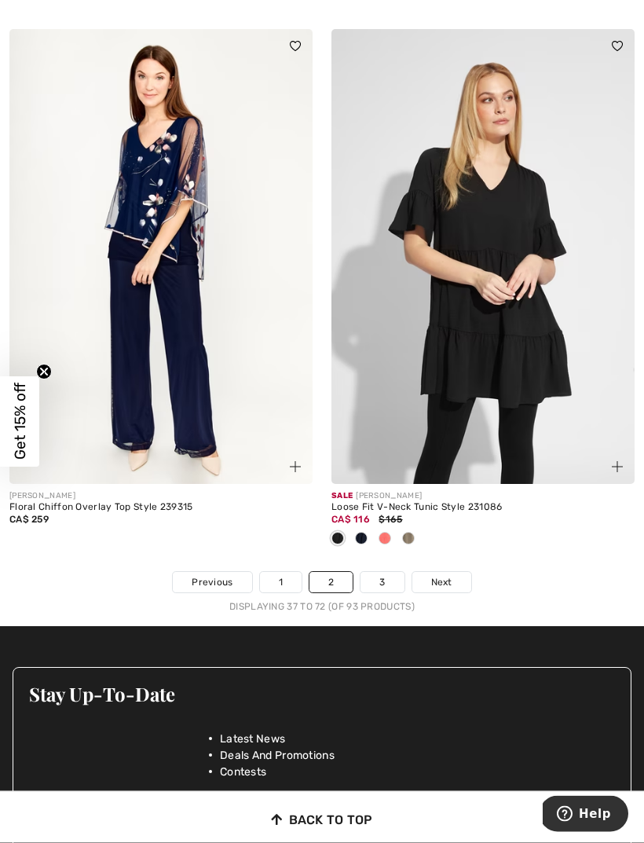
scroll to position [9630, 0]
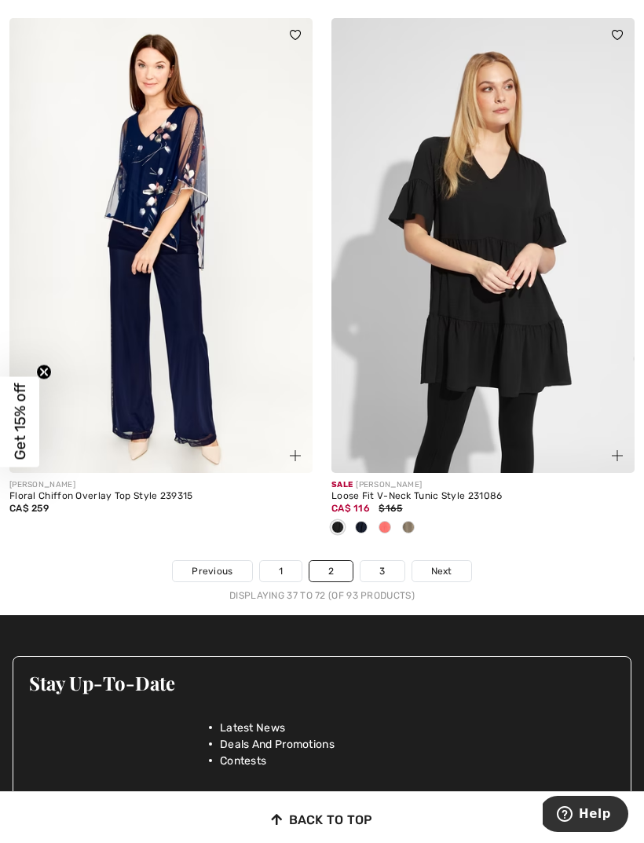
click at [389, 561] on link "3" at bounding box center [382, 571] width 43 height 20
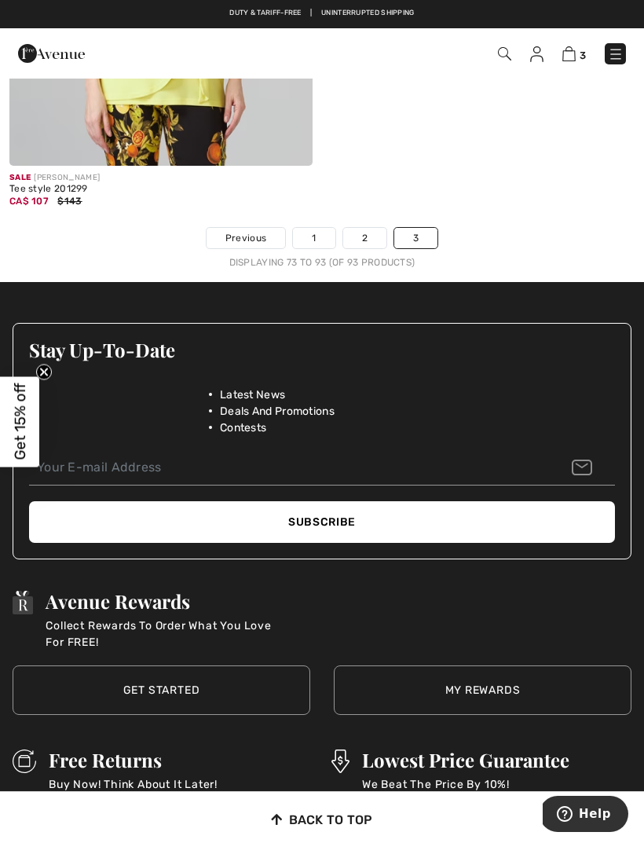
scroll to position [5862, 0]
